Goal: Task Accomplishment & Management: Complete application form

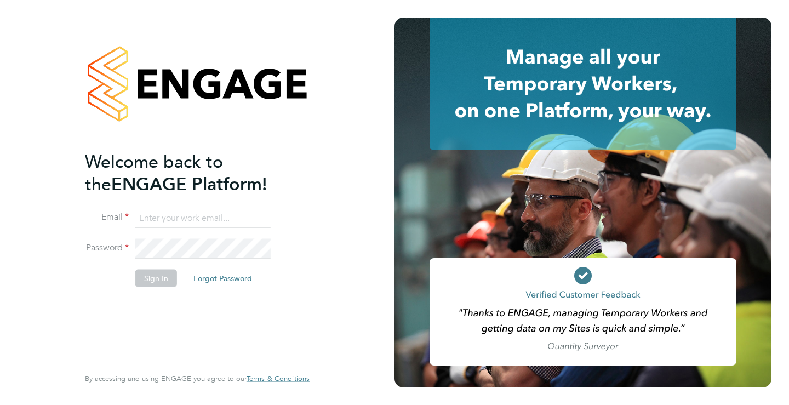
type input "[EMAIL_ADDRESS][DOMAIN_NAME]"
click at [195, 259] on li "Password" at bounding box center [192, 254] width 214 height 31
click at [164, 272] on button "Sign In" at bounding box center [156, 278] width 42 height 18
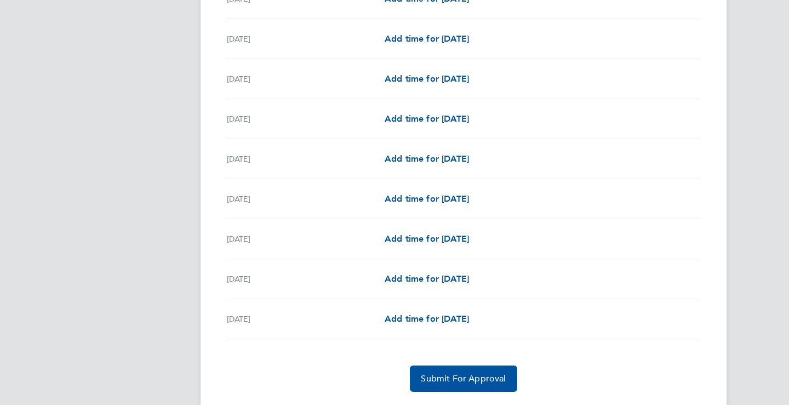
scroll to position [1188, 0]
click at [469, 235] on span "Add time for [DATE]" at bounding box center [427, 238] width 84 height 10
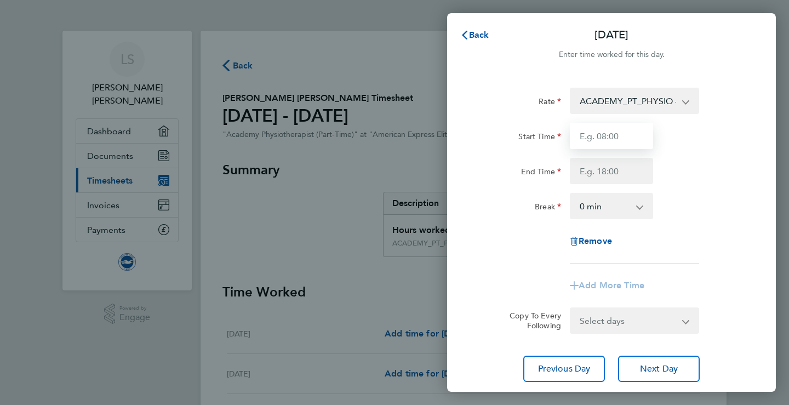
click at [605, 145] on input "Start Time" at bounding box center [611, 136] width 83 height 26
type input "10:30"
click at [610, 175] on input "End Time" at bounding box center [611, 171] width 83 height 26
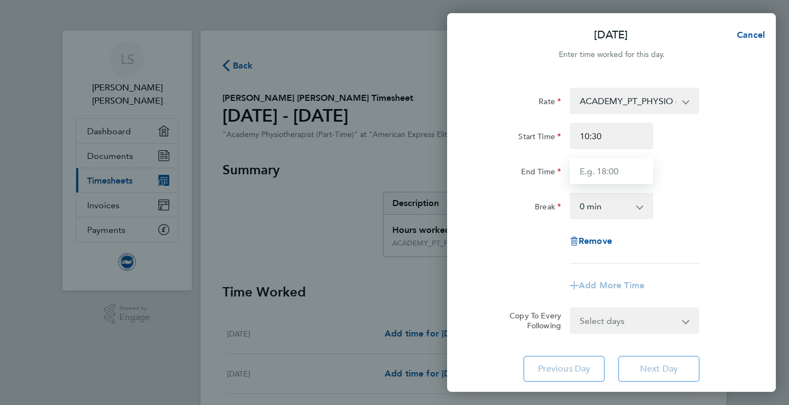
type input "13:30"
click at [706, 271] on app-timesheet-line-form-group "Rate ACADEMY_PT_PHYSIO - 21.42 ADMIN_HOURS - 12.98 Start Time 10:30 End Time 13…" at bounding box center [611, 193] width 267 height 211
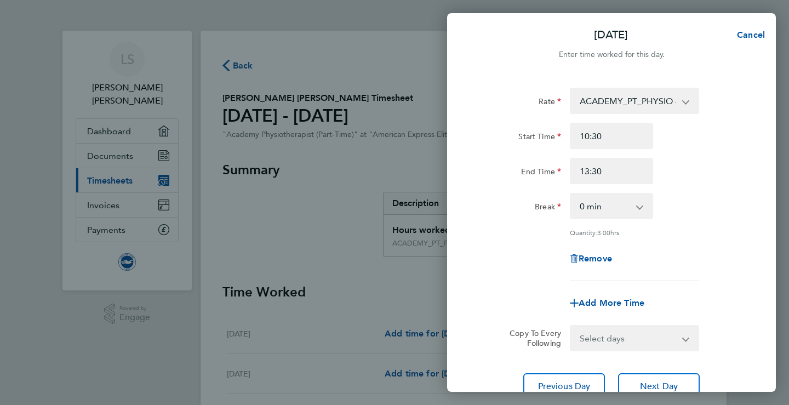
scroll to position [90, 0]
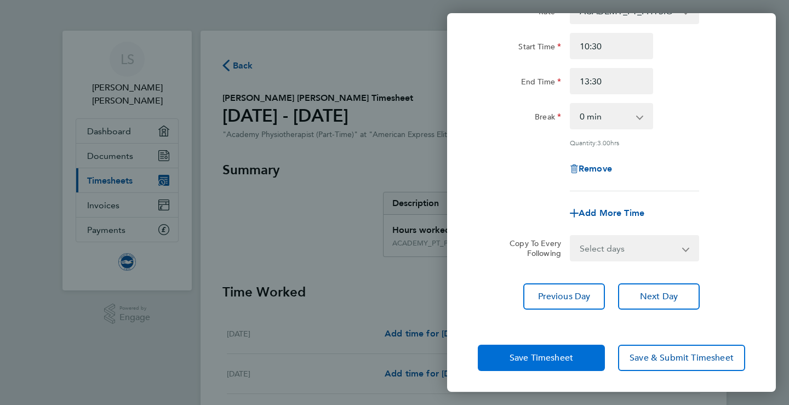
click at [579, 350] on button "Save Timesheet" at bounding box center [541, 358] width 127 height 26
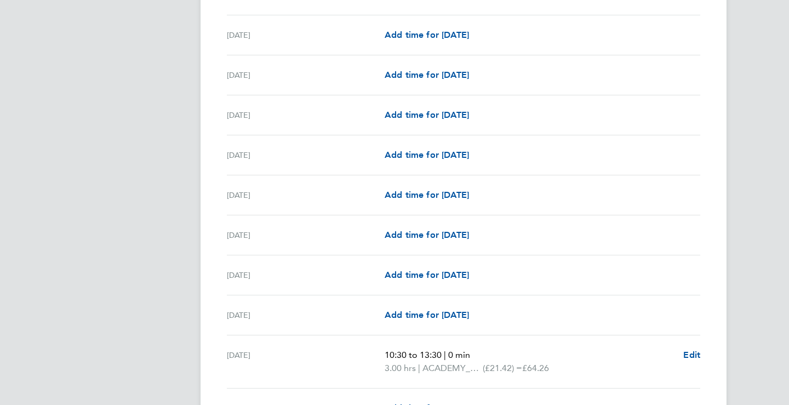
scroll to position [1232, 0]
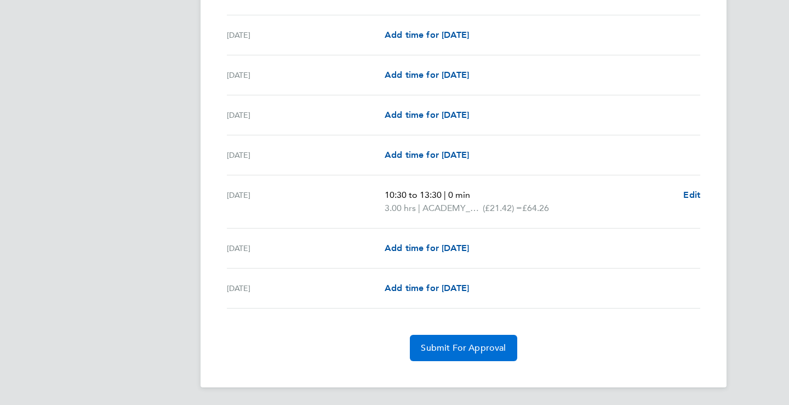
click at [487, 355] on button "Submit For Approval" at bounding box center [463, 348] width 107 height 26
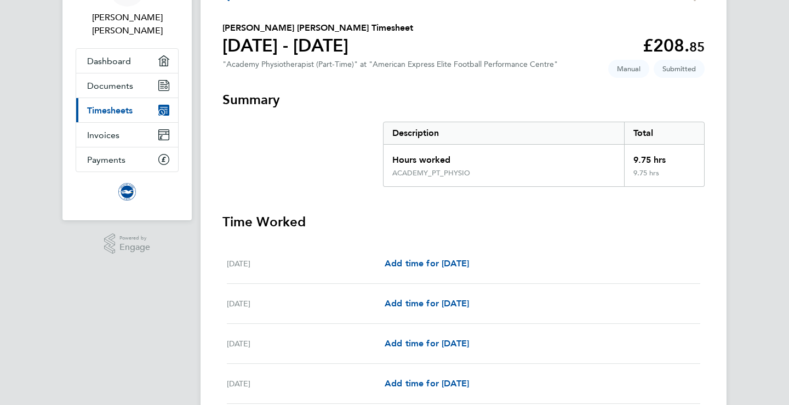
scroll to position [0, 0]
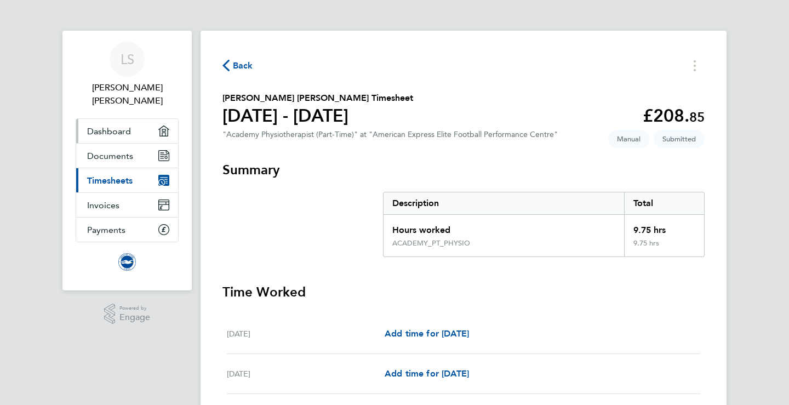
click at [118, 126] on span "Dashboard" at bounding box center [109, 131] width 44 height 10
